Goal: Transaction & Acquisition: Purchase product/service

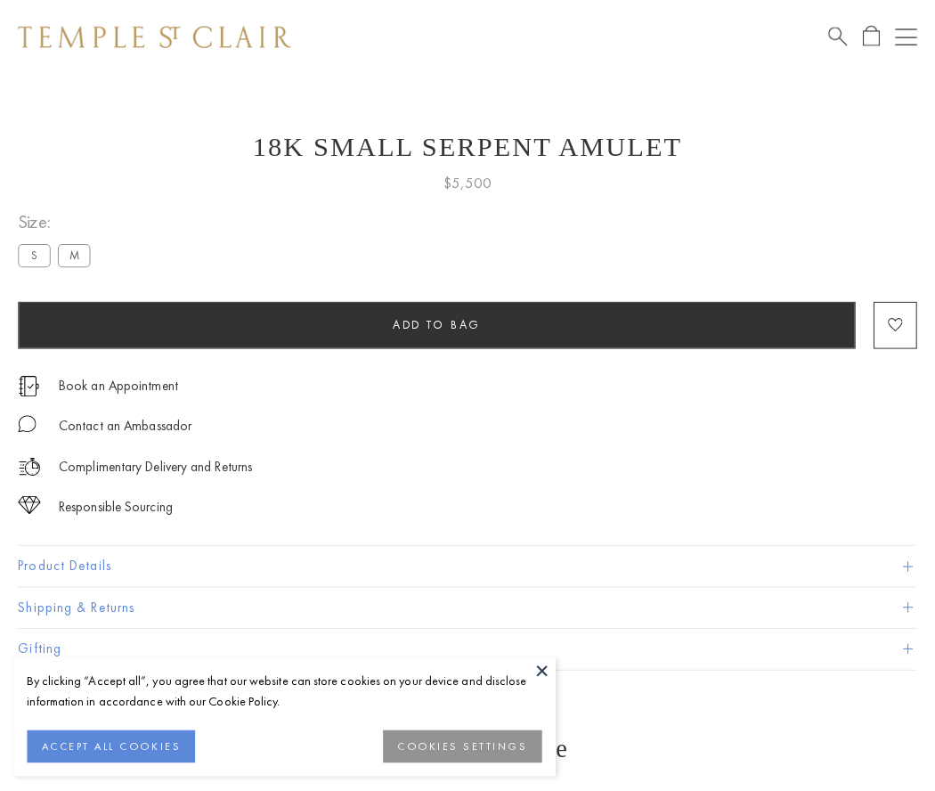
scroll to position [38, 0]
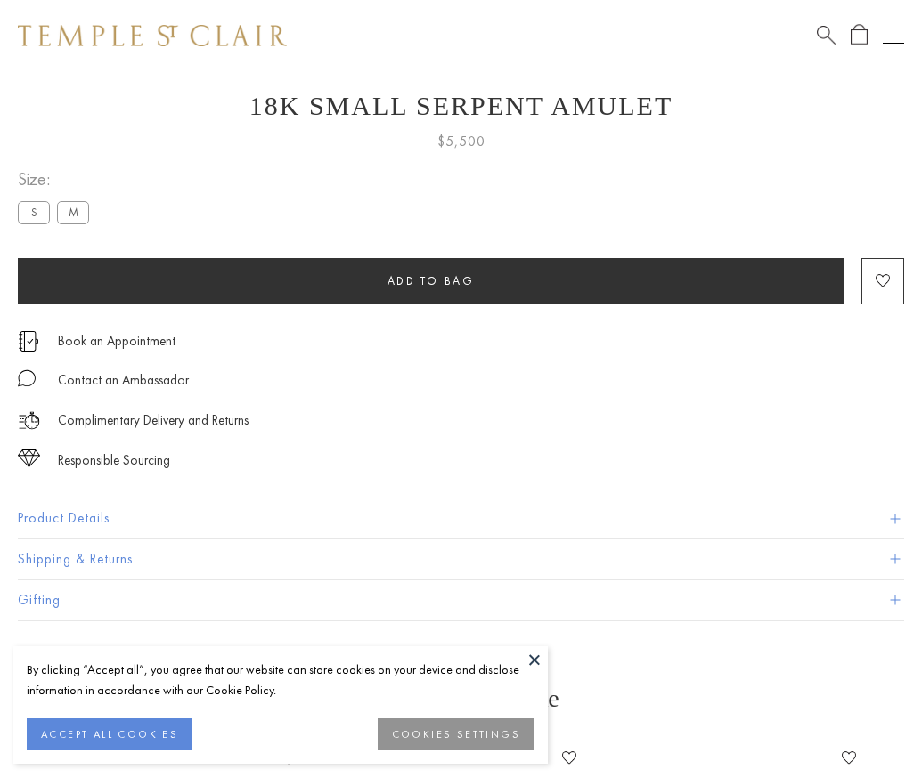
click at [430, 280] on span "Add to bag" at bounding box center [430, 280] width 87 height 15
